Goal: Transaction & Acquisition: Book appointment/travel/reservation

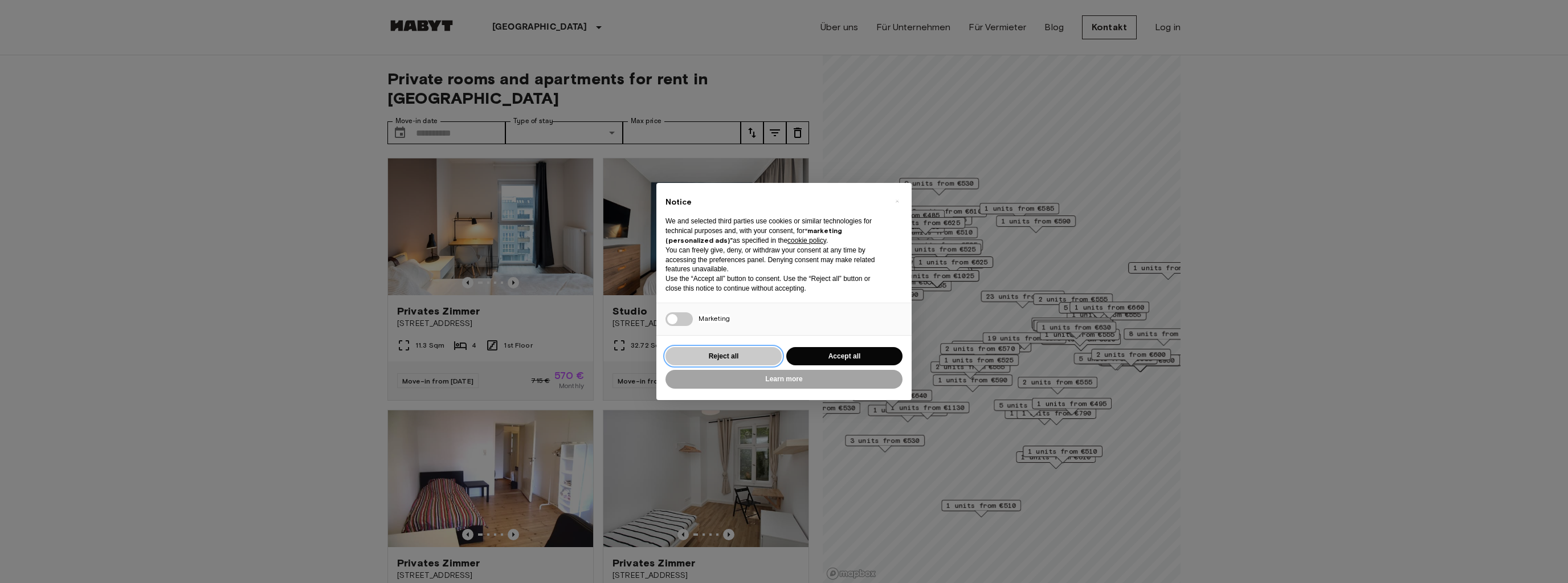
click at [739, 353] on button "Reject all" at bounding box center [723, 356] width 116 height 19
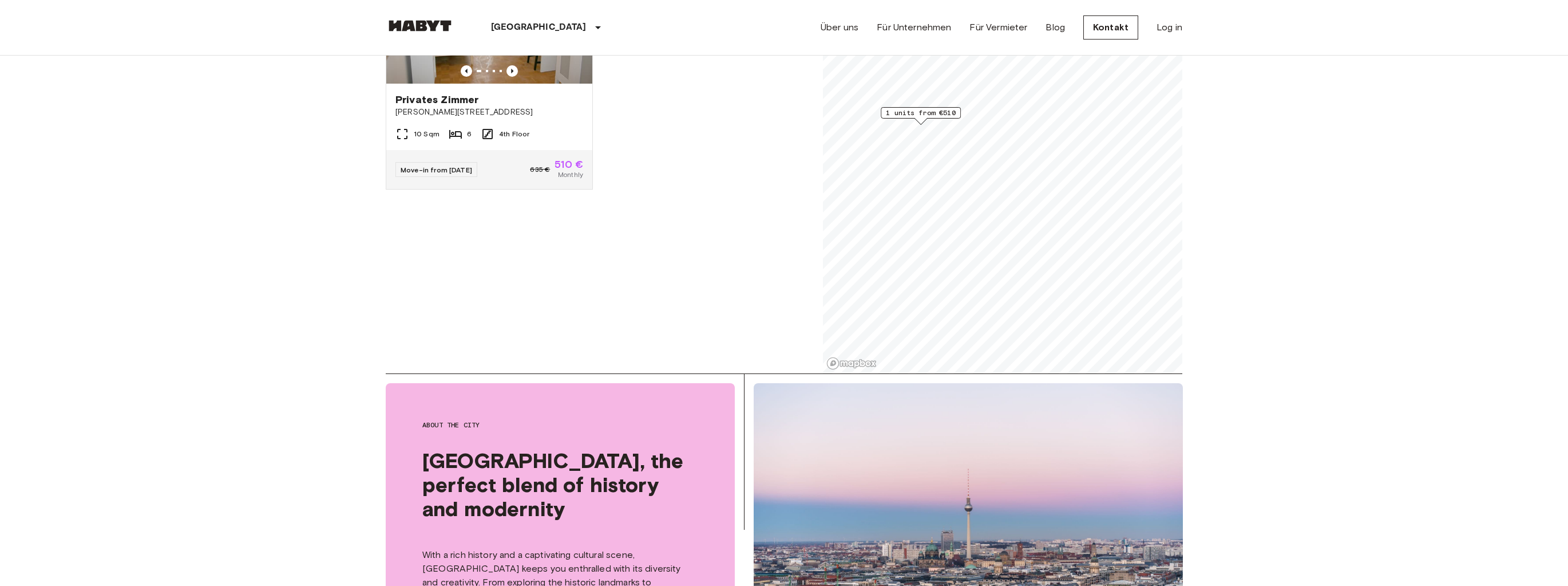
scroll to position [46, 0]
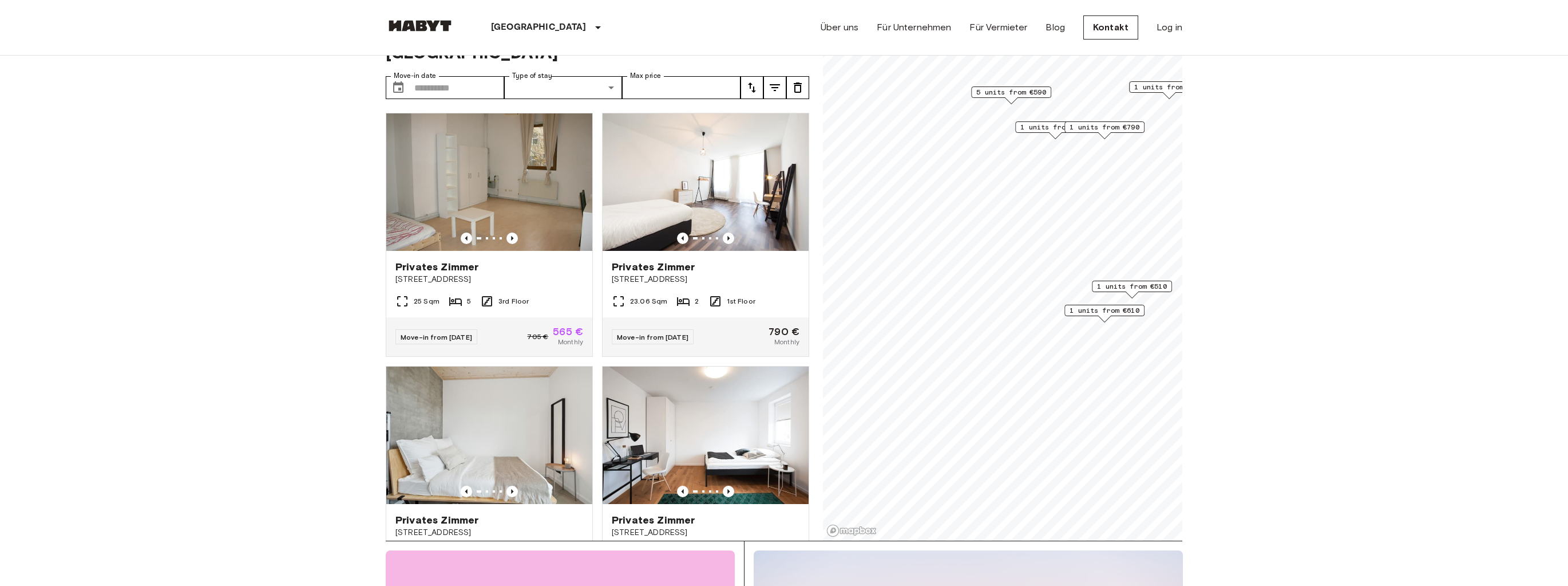
click at [1113, 306] on span "1 units from €610" at bounding box center [1104, 310] width 70 height 10
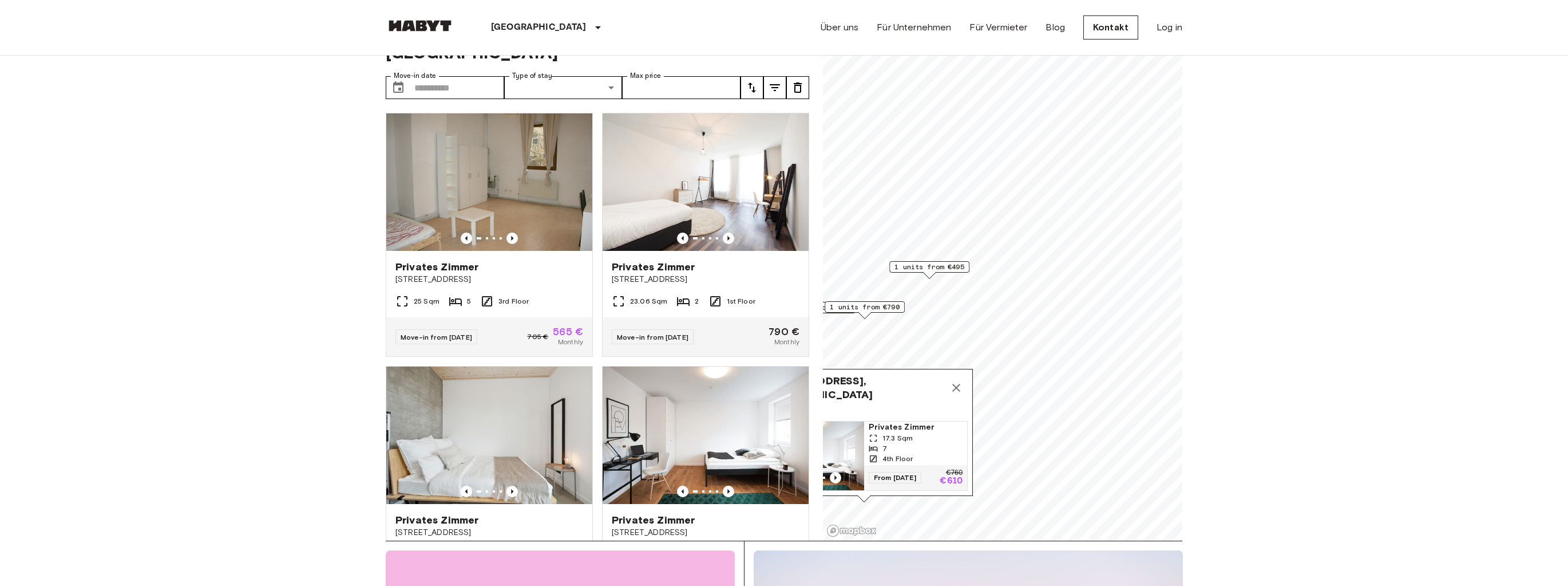
click at [847, 306] on span "1 units from €790" at bounding box center [864, 306] width 70 height 10
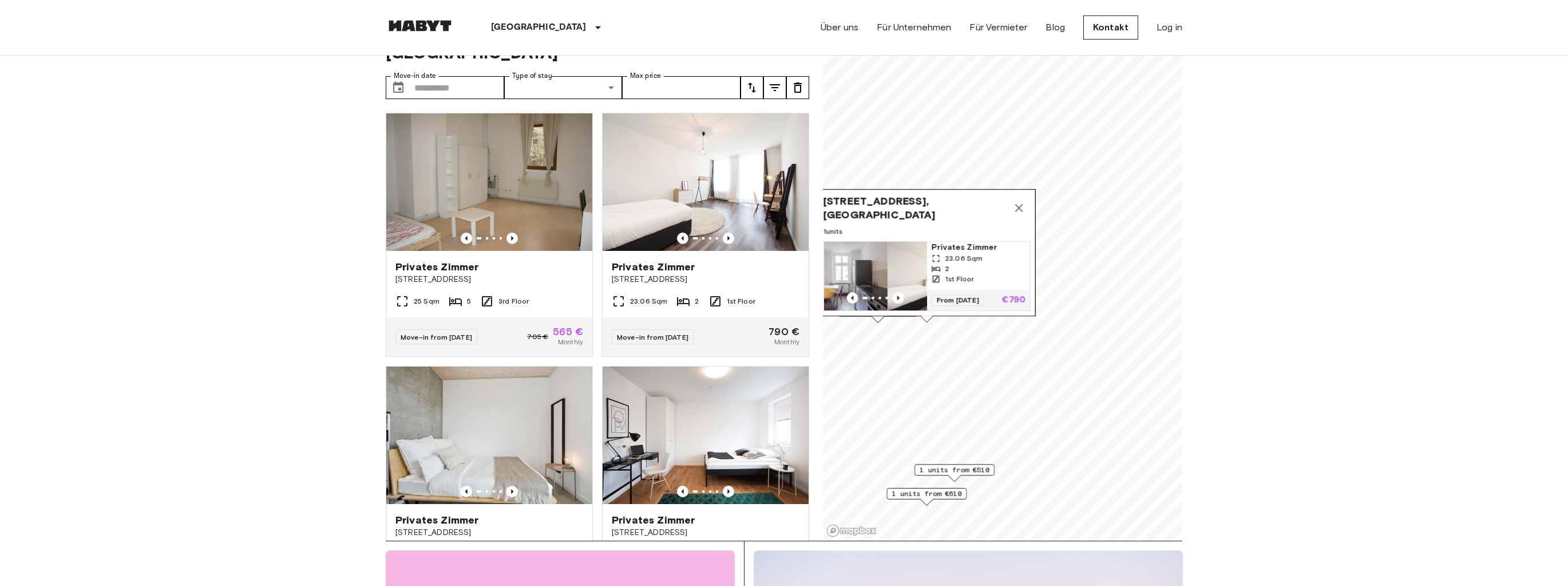
drag, startPoint x: 848, startPoint y: 272, endPoint x: 911, endPoint y: 275, distance: 63.1
click at [911, 275] on img "Map marker" at bounding box center [939, 276] width 103 height 69
click at [970, 30] on link "Für Vermieter" at bounding box center [998, 28] width 58 height 13
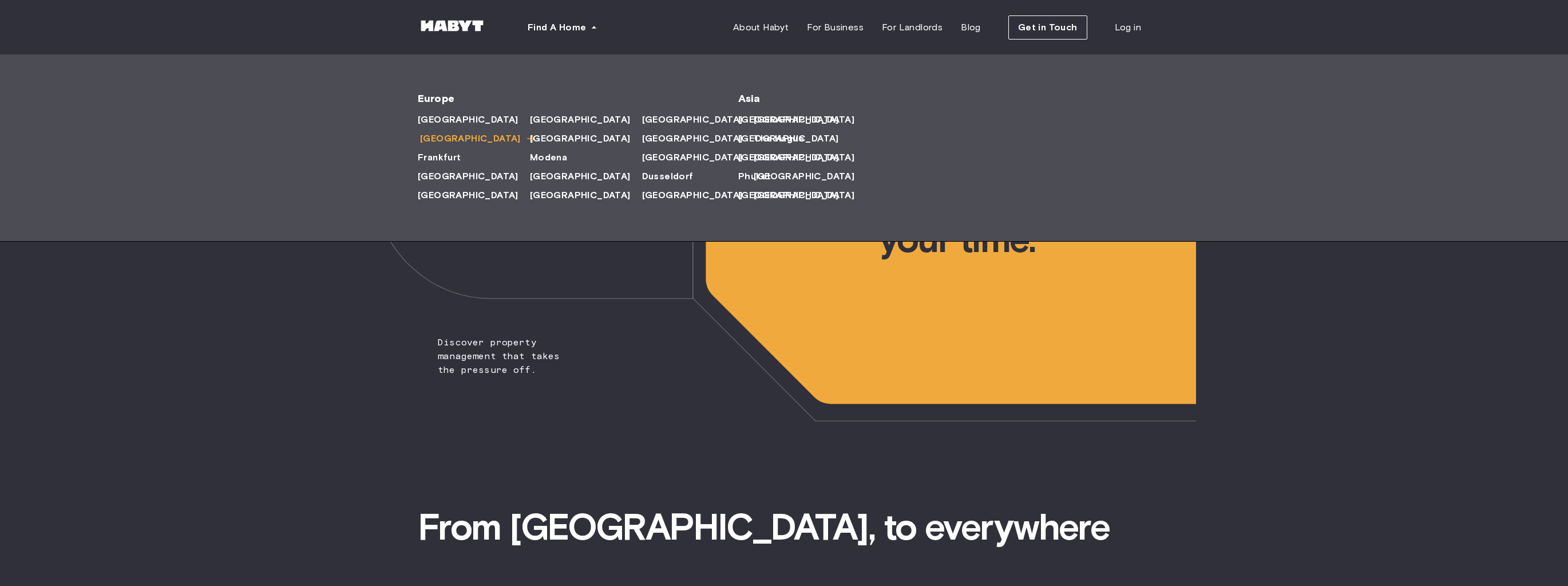
click at [437, 138] on span "[GEOGRAPHIC_DATA]" at bounding box center [470, 138] width 101 height 13
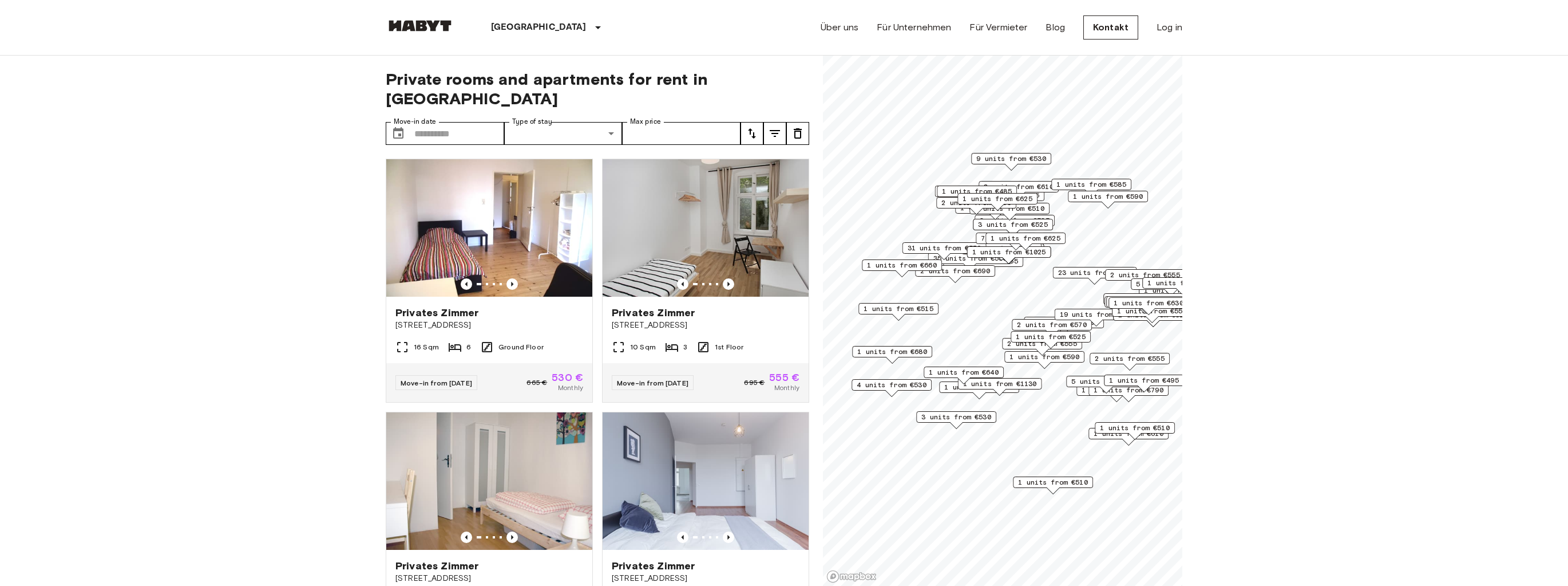
click at [1048, 336] on span "1 units from €525" at bounding box center [1050, 336] width 70 height 10
